Goal: Use online tool/utility: Use online tool/utility

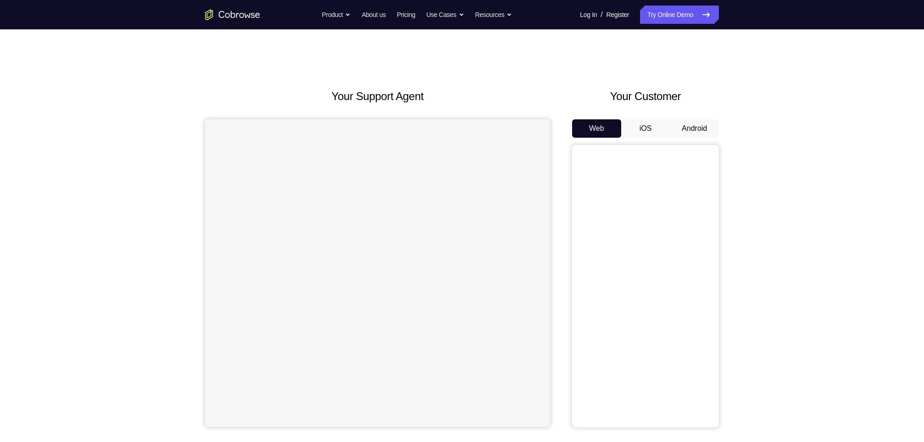
click at [716, 131] on button "Android" at bounding box center [694, 128] width 49 height 18
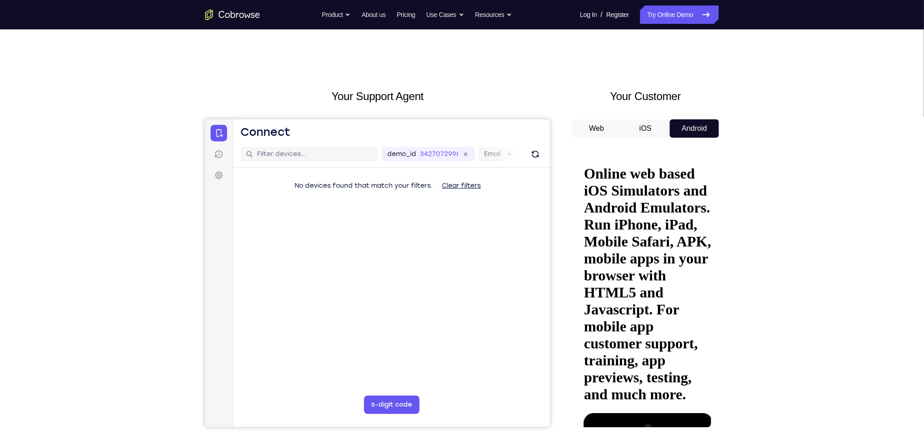
drag, startPoint x: 677, startPoint y: 153, endPoint x: 643, endPoint y: 285, distance: 135.6
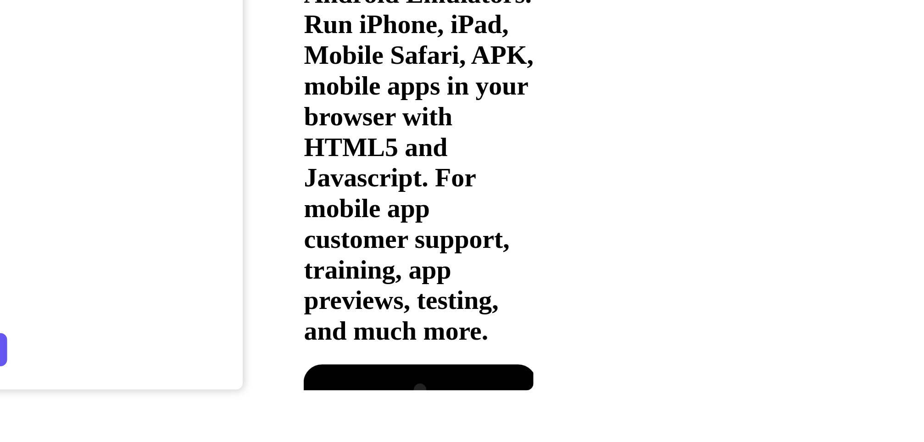
scroll to position [13, 0]
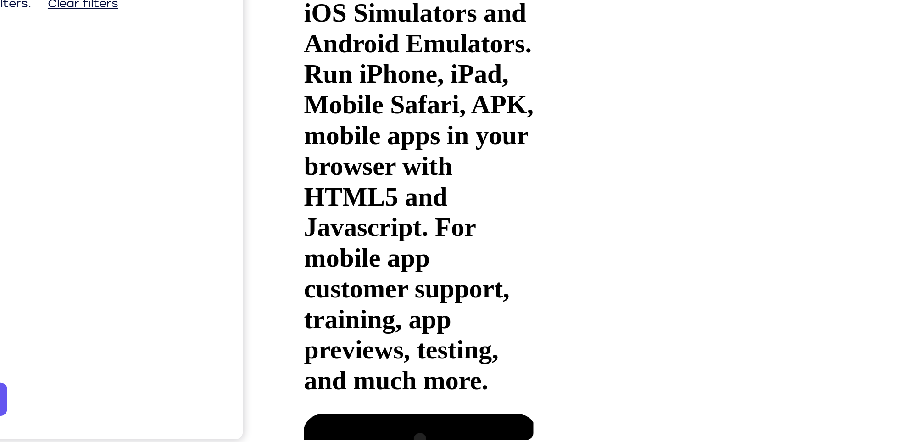
click at [365, 204] on div at bounding box center [359, 333] width 116 height 258
click at [412, 204] on div at bounding box center [359, 333] width 116 height 258
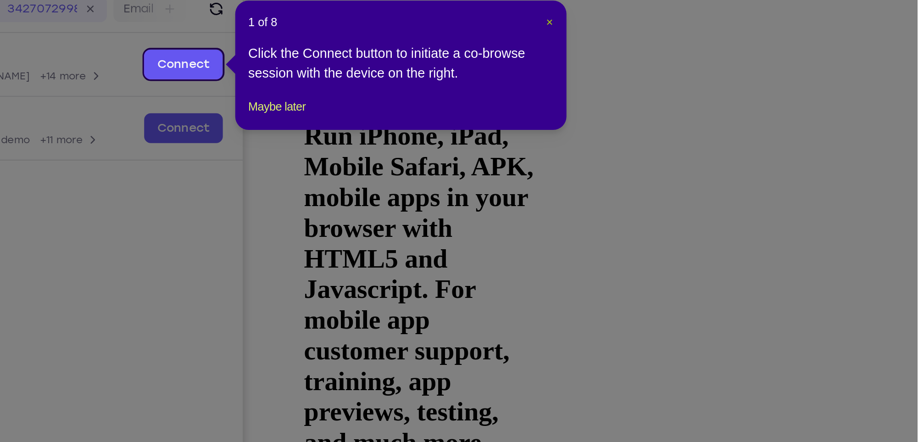
click at [720, 149] on span "×" at bounding box center [721, 148] width 4 height 7
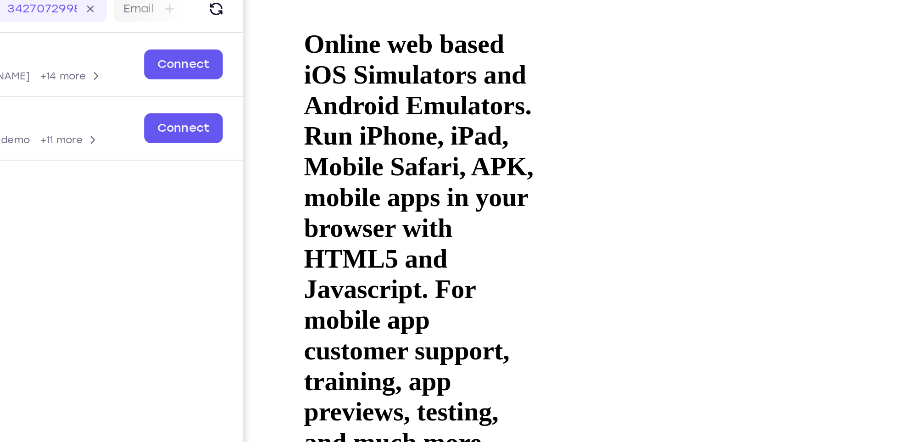
click at [345, 266] on div at bounding box center [359, 395] width 116 height 258
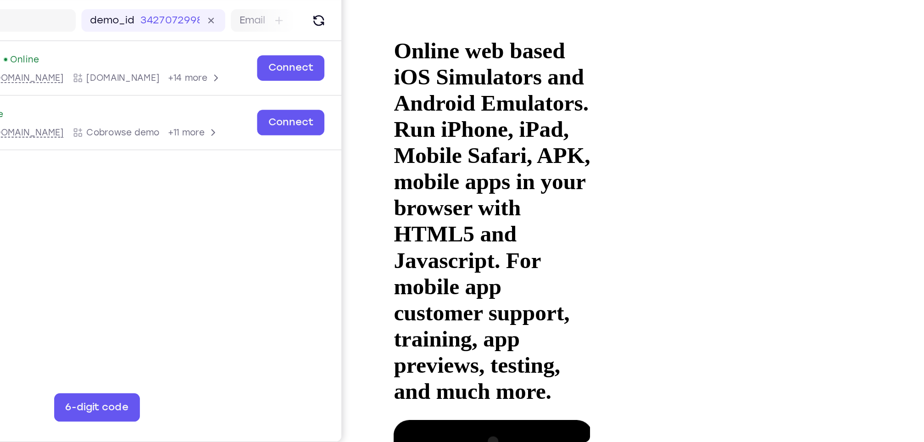
click at [493, 278] on div at bounding box center [449, 407] width 116 height 258
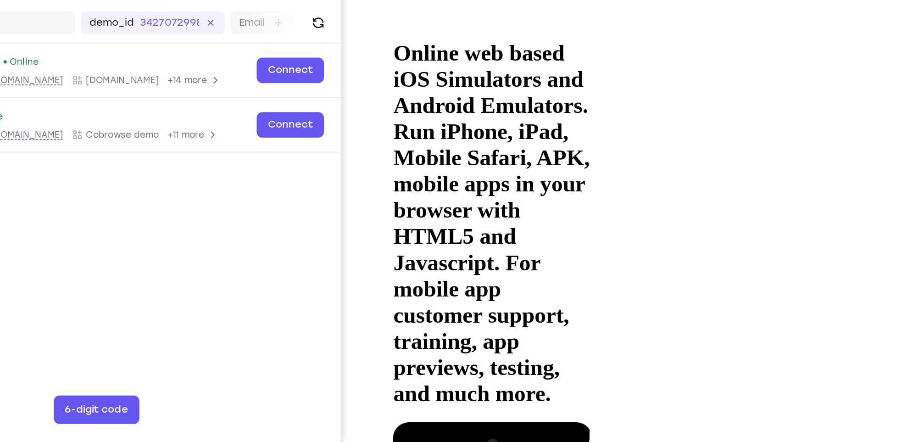
click at [460, 280] on div at bounding box center [449, 409] width 116 height 258
click at [486, 280] on div at bounding box center [449, 409] width 116 height 258
click at [462, 280] on div at bounding box center [449, 409] width 116 height 258
click at [435, 280] on div at bounding box center [449, 409] width 116 height 258
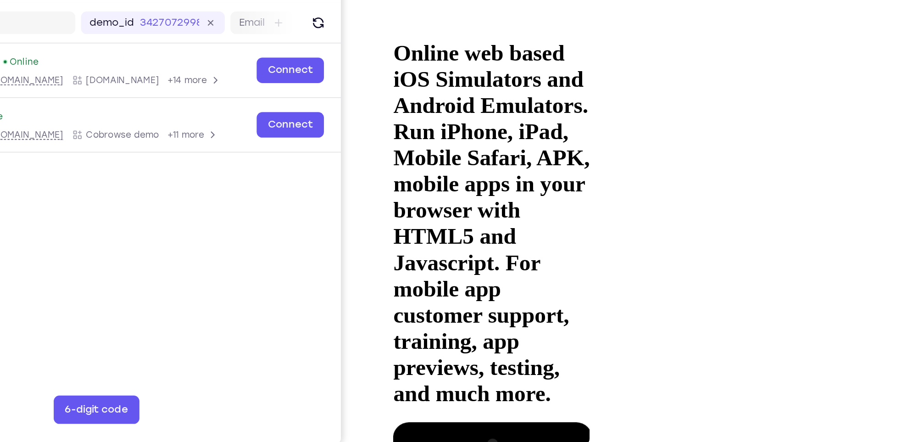
click at [473, 280] on div at bounding box center [449, 409] width 116 height 258
click at [444, 280] on div at bounding box center [449, 409] width 116 height 258
click at [436, 280] on div at bounding box center [449, 409] width 116 height 258
click at [430, 280] on div at bounding box center [449, 409] width 116 height 258
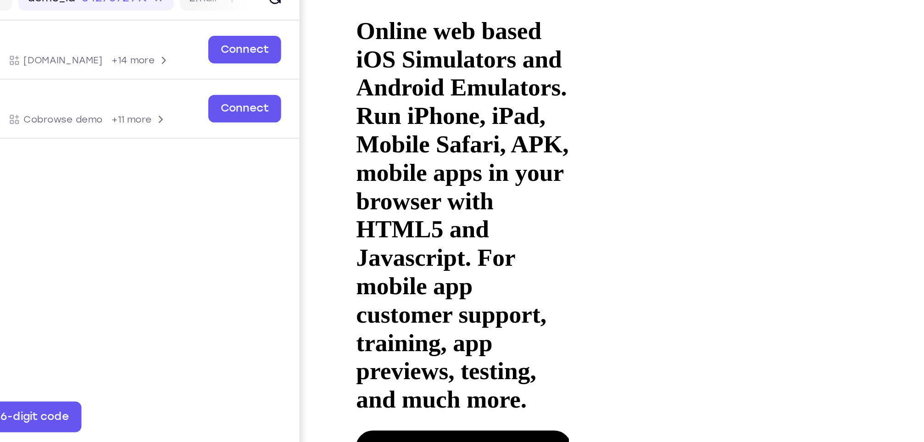
click at [457, 256] on div at bounding box center [411, 385] width 116 height 258
click at [406, 256] on div at bounding box center [411, 385] width 116 height 258
click at [461, 256] on div at bounding box center [411, 385] width 116 height 258
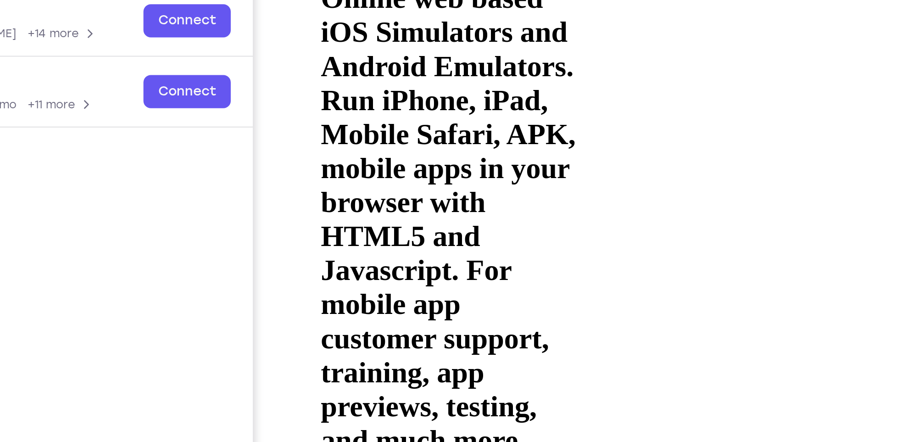
click at [329, 216] on div at bounding box center [375, 345] width 116 height 258
click at [428, 216] on div at bounding box center [375, 345] width 116 height 258
drag, startPoint x: 428, startPoint y: 76, endPoint x: 389, endPoint y: 69, distance: 39.1
click at [389, 216] on div at bounding box center [375, 345] width 116 height 258
click at [428, 216] on div at bounding box center [375, 345] width 116 height 258
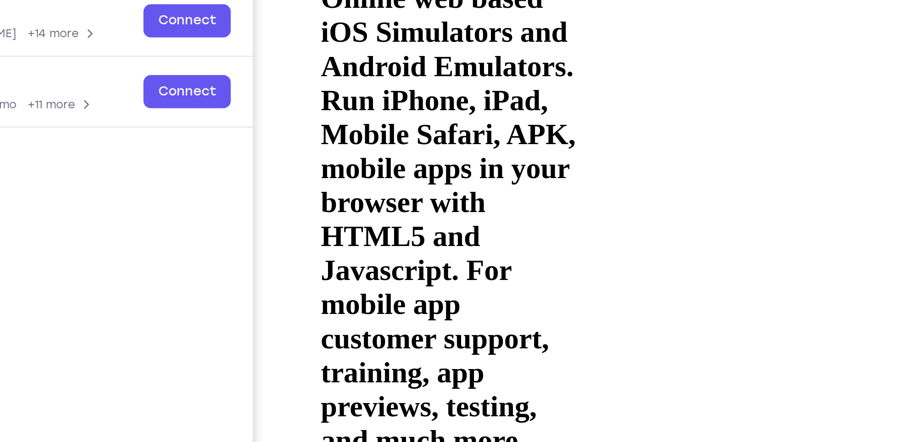
click at [395, 216] on div at bounding box center [375, 345] width 116 height 258
click at [428, 216] on div at bounding box center [375, 345] width 116 height 258
click at [425, 216] on div at bounding box center [375, 345] width 116 height 258
click at [427, 216] on div at bounding box center [375, 345] width 116 height 258
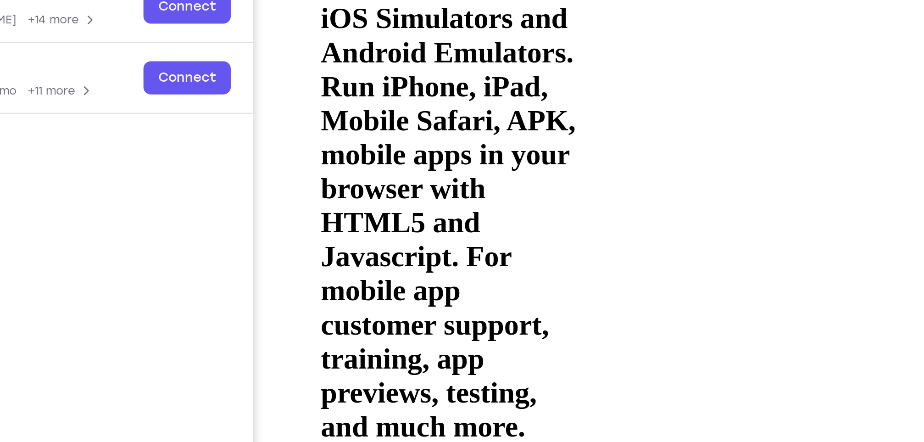
click at [353, 202] on div at bounding box center [375, 331] width 116 height 258
click at [343, 202] on div at bounding box center [375, 331] width 116 height 258
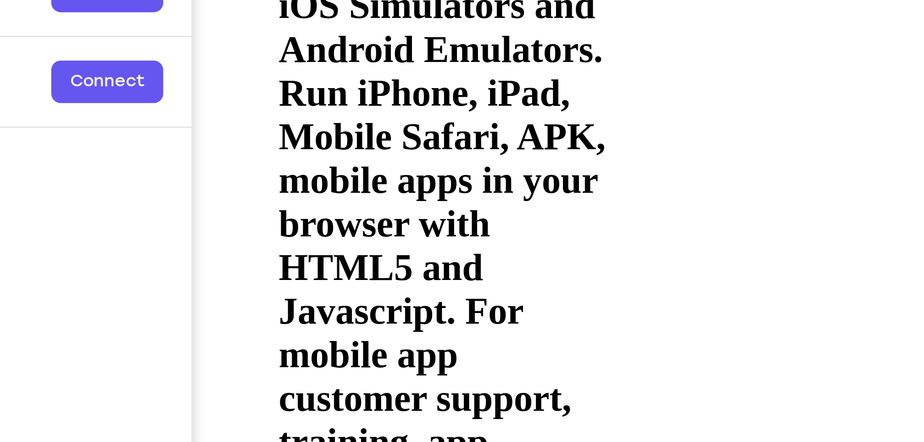
click at [310, 168] on div at bounding box center [330, 297] width 116 height 258
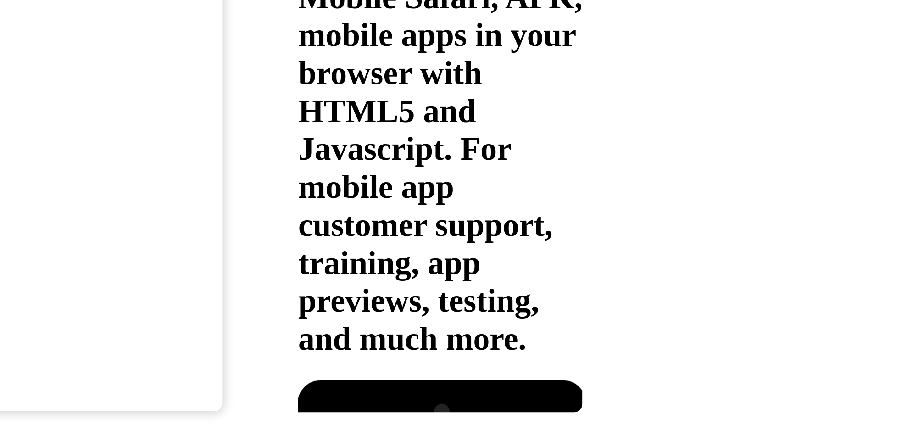
click at [319, 58] on div at bounding box center [351, 187] width 116 height 258
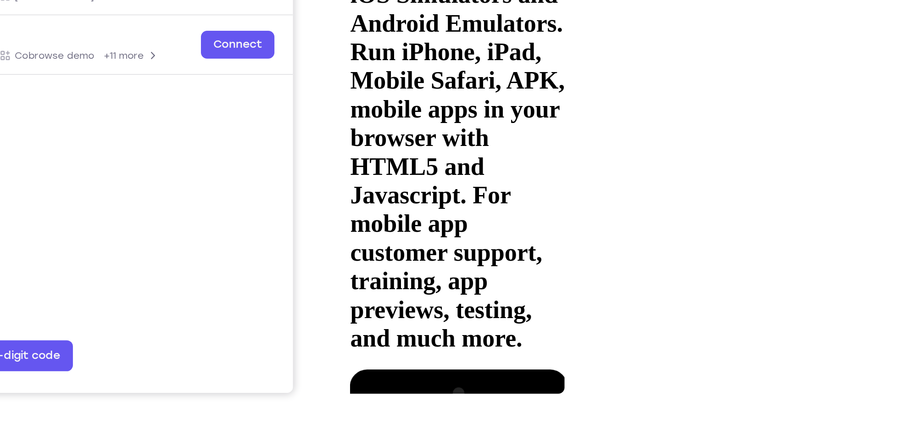
scroll to position [16, 0]
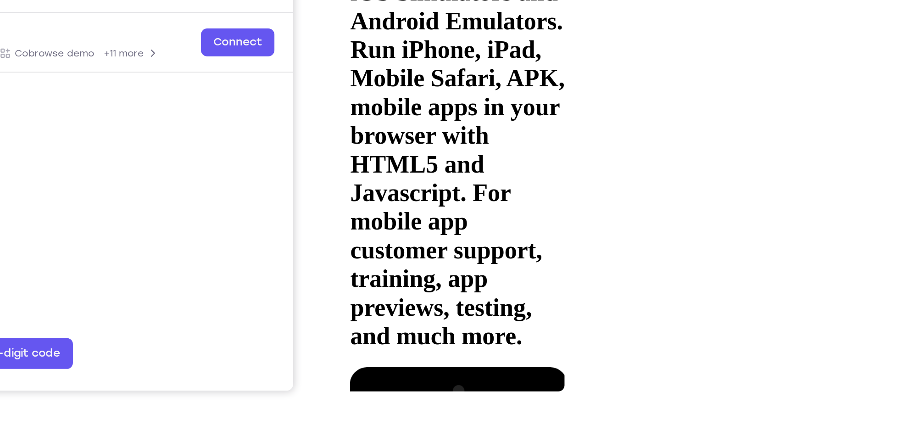
click at [367, 188] on div at bounding box center [405, 317] width 116 height 258
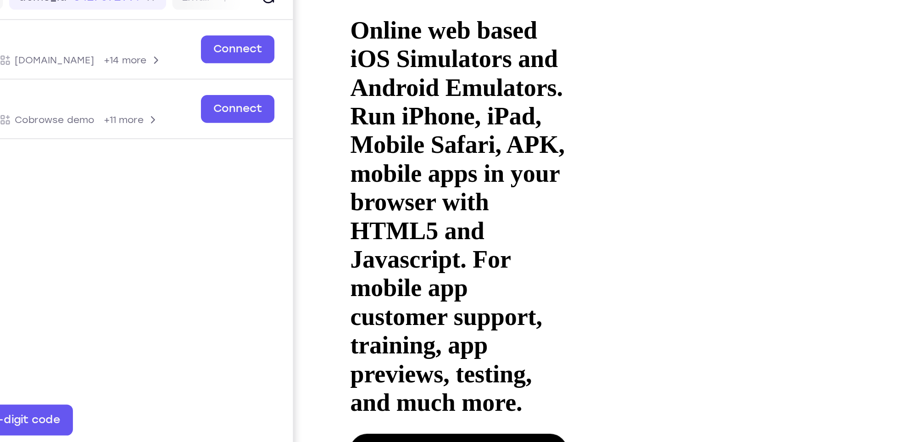
click at [366, 255] on div at bounding box center [405, 384] width 116 height 258
click at [457, 255] on div at bounding box center [405, 384] width 116 height 258
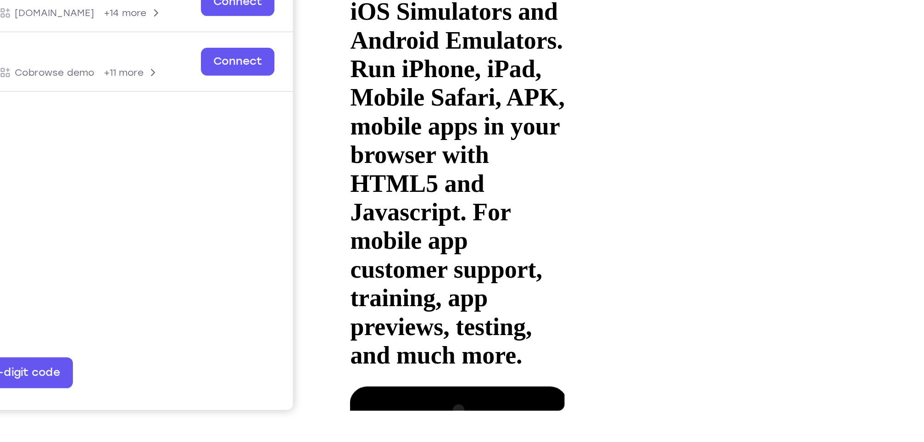
click at [448, 207] on div at bounding box center [405, 336] width 116 height 258
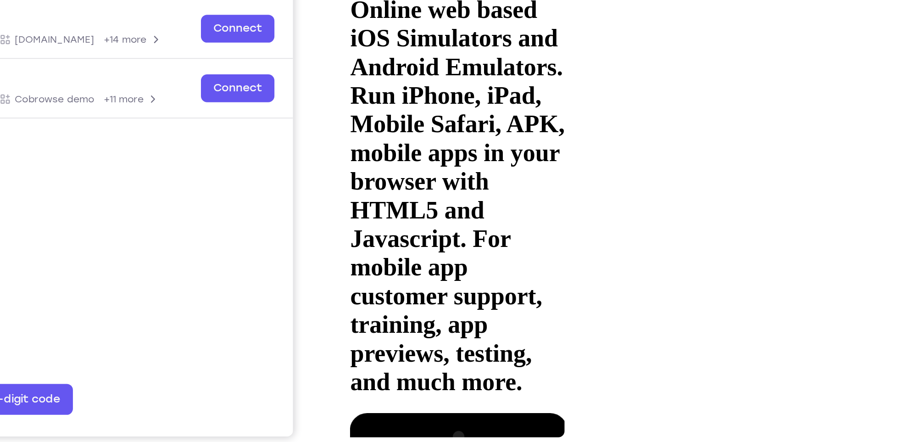
click at [360, 234] on div at bounding box center [405, 363] width 116 height 258
click at [445, 234] on div at bounding box center [405, 363] width 116 height 258
click at [458, 234] on div at bounding box center [405, 363] width 116 height 258
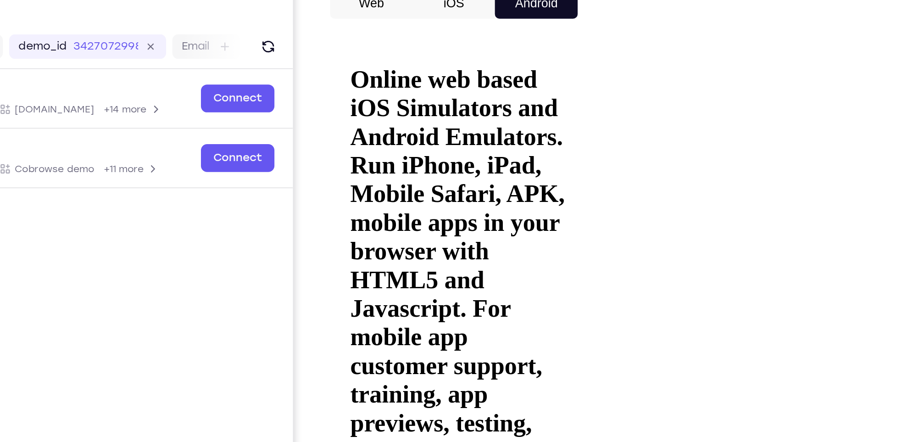
click at [458, 303] on div at bounding box center [405, 432] width 116 height 258
click at [356, 303] on div at bounding box center [405, 432] width 116 height 258
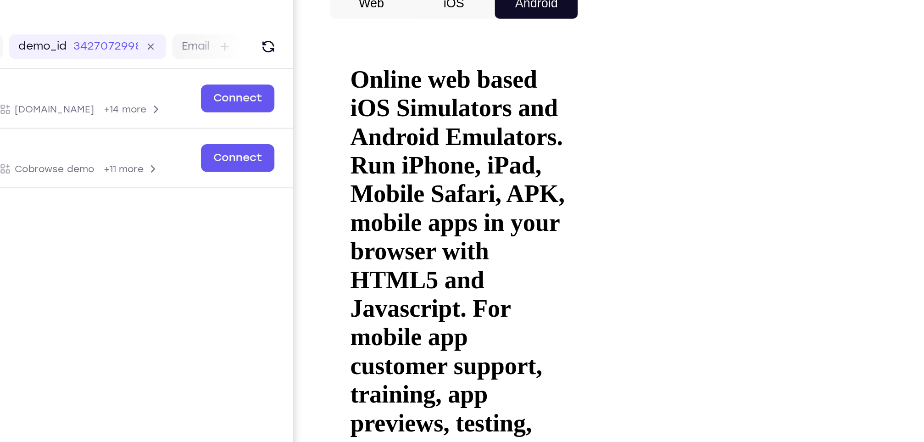
click at [461, 303] on div at bounding box center [405, 432] width 116 height 258
click at [359, 303] on div at bounding box center [405, 432] width 116 height 258
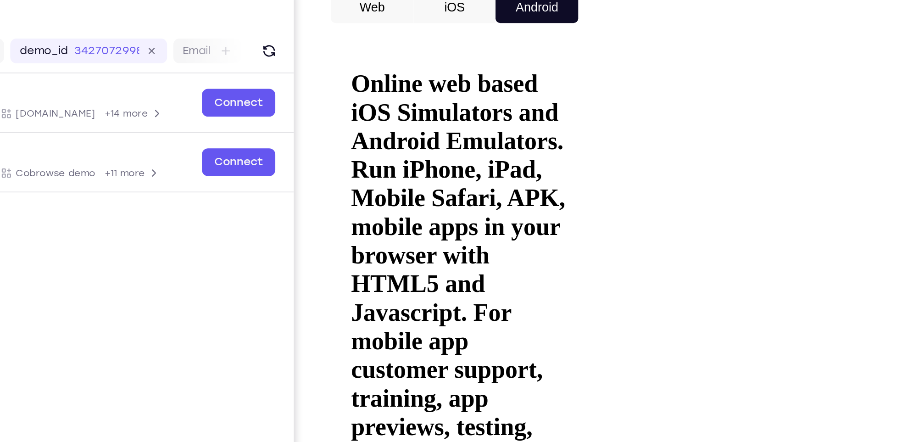
click at [461, 308] on div at bounding box center [406, 437] width 116 height 258
click at [353, 308] on div at bounding box center [406, 437] width 116 height 258
click at [463, 308] on div at bounding box center [406, 437] width 116 height 258
click at [457, 308] on div at bounding box center [406, 437] width 116 height 258
click at [363, 308] on div at bounding box center [406, 437] width 116 height 258
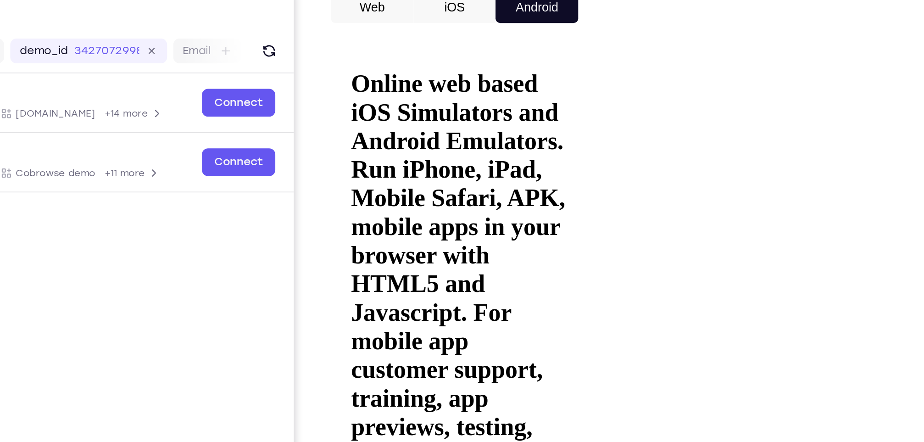
click at [461, 308] on div at bounding box center [406, 437] width 116 height 258
click at [369, 308] on div at bounding box center [406, 437] width 116 height 258
click at [458, 308] on div at bounding box center [406, 437] width 116 height 258
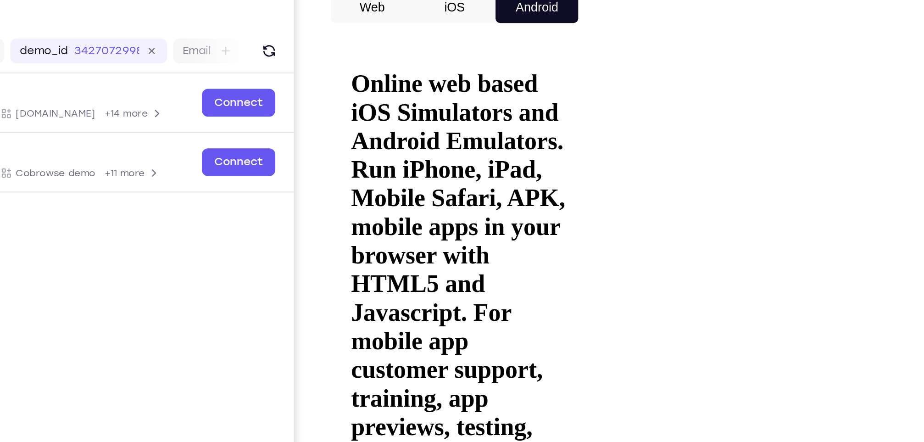
click at [355, 308] on div at bounding box center [406, 437] width 116 height 258
click at [461, 308] on div at bounding box center [406, 437] width 116 height 258
click at [358, 308] on div at bounding box center [406, 437] width 116 height 258
click at [458, 308] on div at bounding box center [406, 437] width 116 height 258
click at [371, 308] on div at bounding box center [406, 437] width 116 height 258
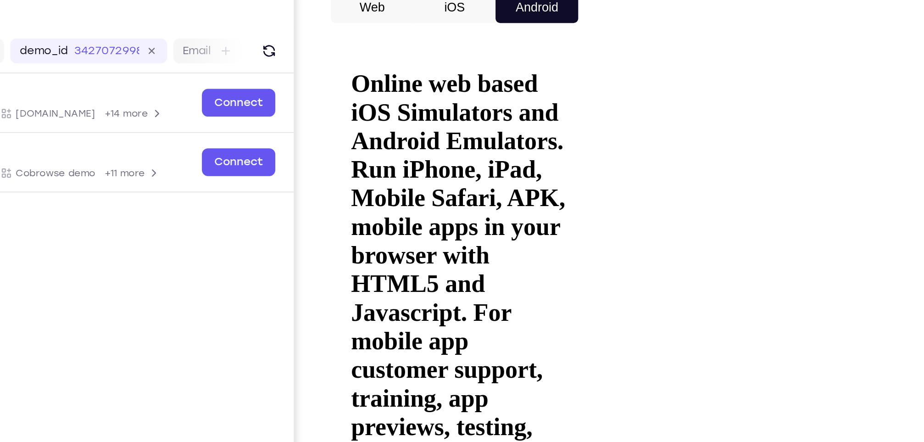
click at [453, 308] on div at bounding box center [406, 437] width 116 height 258
click at [458, 308] on div at bounding box center [406, 437] width 116 height 258
click at [363, 308] on div at bounding box center [406, 437] width 116 height 258
click at [458, 308] on div at bounding box center [406, 437] width 116 height 258
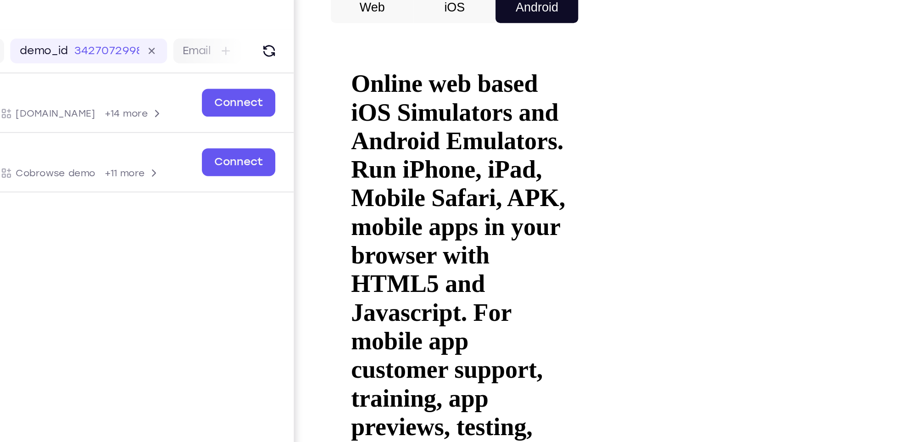
click at [357, 308] on div at bounding box center [406, 437] width 116 height 258
click at [461, 308] on div at bounding box center [406, 437] width 116 height 258
click at [352, 308] on div at bounding box center [406, 437] width 116 height 258
click at [449, 308] on div at bounding box center [406, 437] width 116 height 258
click at [459, 308] on div at bounding box center [406, 437] width 116 height 258
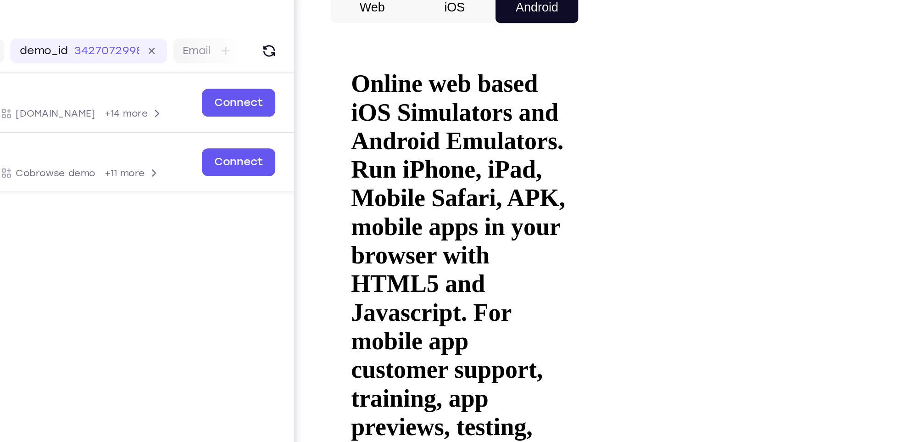
click at [359, 308] on div at bounding box center [406, 437] width 116 height 258
click at [457, 308] on div at bounding box center [406, 437] width 116 height 258
click at [362, 308] on div at bounding box center [406, 437] width 116 height 258
click at [461, 308] on div at bounding box center [406, 437] width 116 height 258
click at [349, 308] on div at bounding box center [413, 445] width 130 height 274
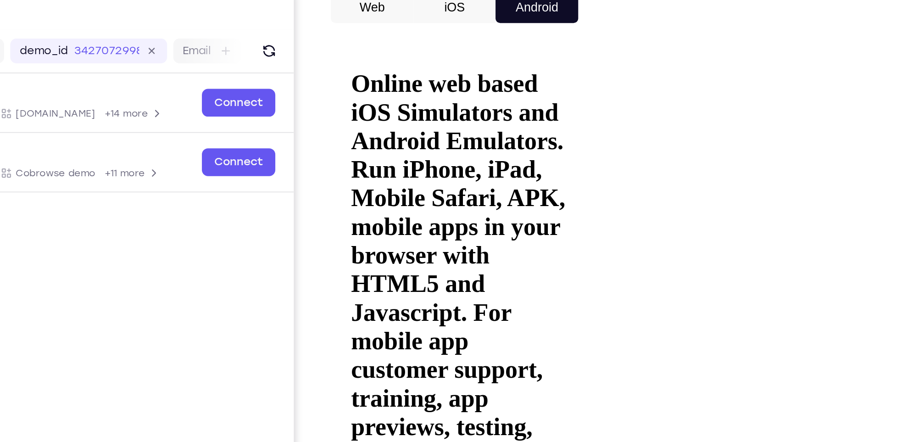
click at [360, 308] on div at bounding box center [406, 437] width 116 height 258
click at [464, 308] on div at bounding box center [406, 437] width 116 height 258
click at [463, 308] on div at bounding box center [406, 437] width 116 height 258
click at [461, 308] on div at bounding box center [406, 437] width 116 height 258
